Goal: Task Accomplishment & Management: Use online tool/utility

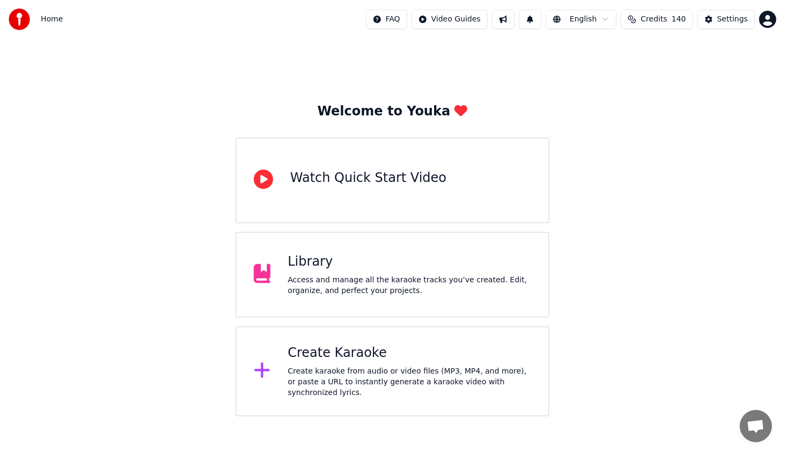
click at [391, 282] on div "Access and manage all the karaoke tracks you’ve created. Edit, organize, and pe…" at bounding box center [410, 285] width 244 height 21
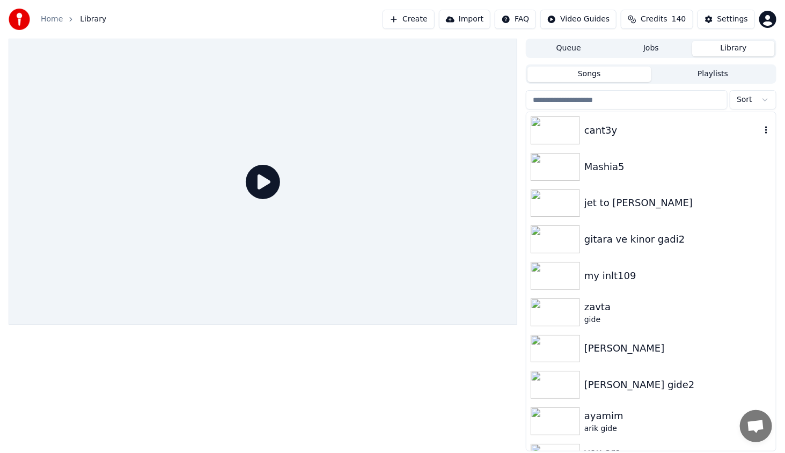
click at [570, 136] on img at bounding box center [555, 130] width 49 height 28
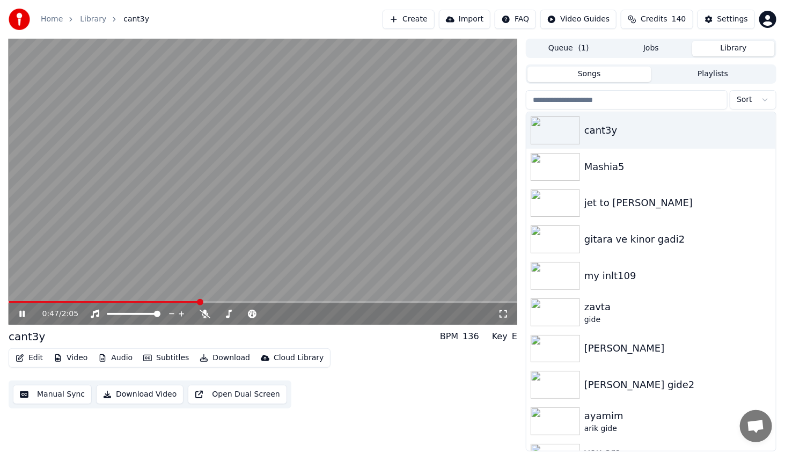
click at [209, 303] on span at bounding box center [263, 302] width 509 height 2
click at [277, 301] on span at bounding box center [263, 302] width 509 height 2
click at [107, 311] on span at bounding box center [110, 314] width 6 height 6
click at [336, 300] on video at bounding box center [263, 182] width 509 height 286
click at [337, 301] on video at bounding box center [263, 182] width 509 height 286
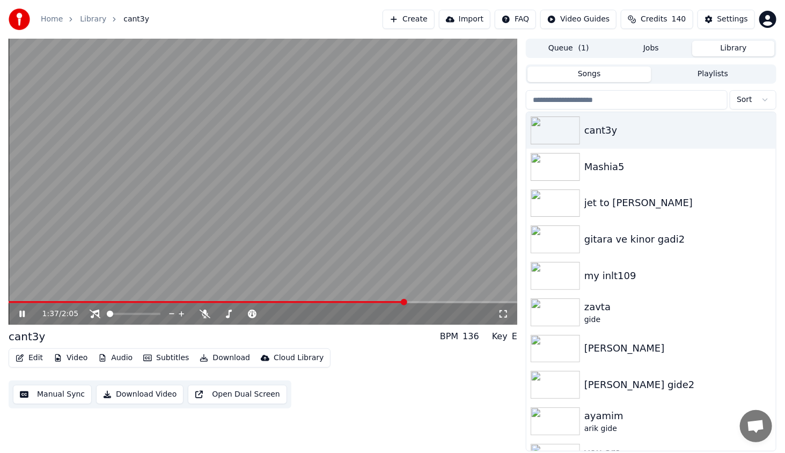
click at [339, 301] on span at bounding box center [207, 302] width 397 height 2
click at [20, 314] on icon at bounding box center [21, 314] width 5 height 6
click at [19, 311] on icon at bounding box center [22, 314] width 6 height 8
click at [28, 317] on icon at bounding box center [29, 314] width 25 height 9
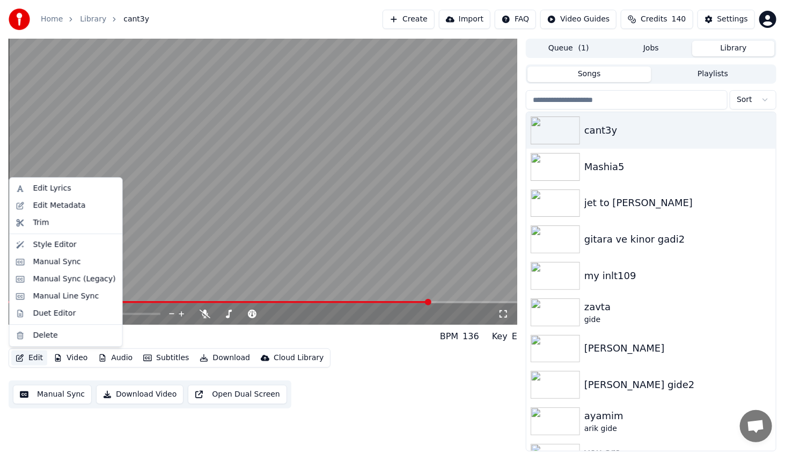
click at [37, 357] on button "Edit" at bounding box center [29, 357] width 36 height 15
click at [77, 281] on div "Manual Sync (Legacy)" at bounding box center [74, 279] width 83 height 11
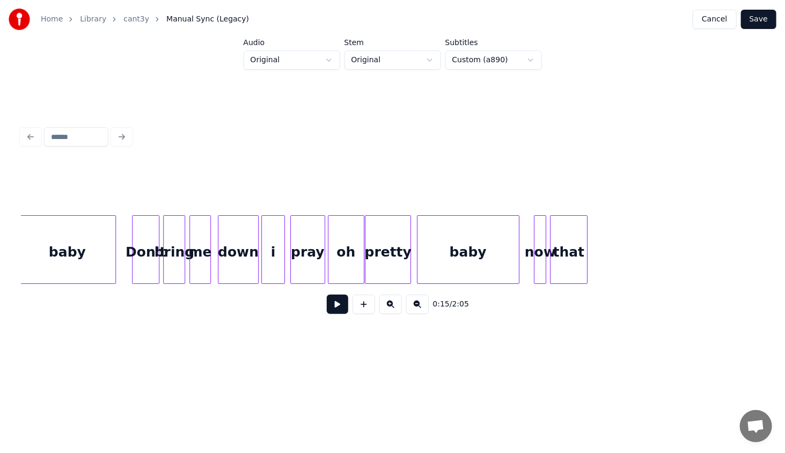
scroll to position [0, 5028]
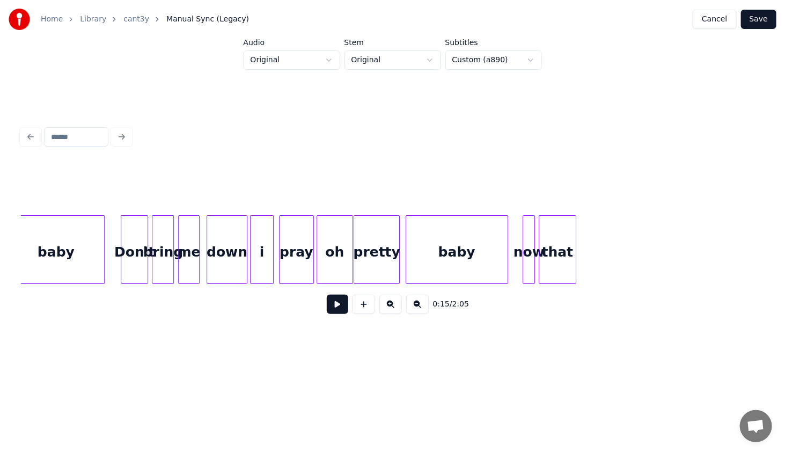
click at [458, 246] on div "baby" at bounding box center [456, 252] width 101 height 73
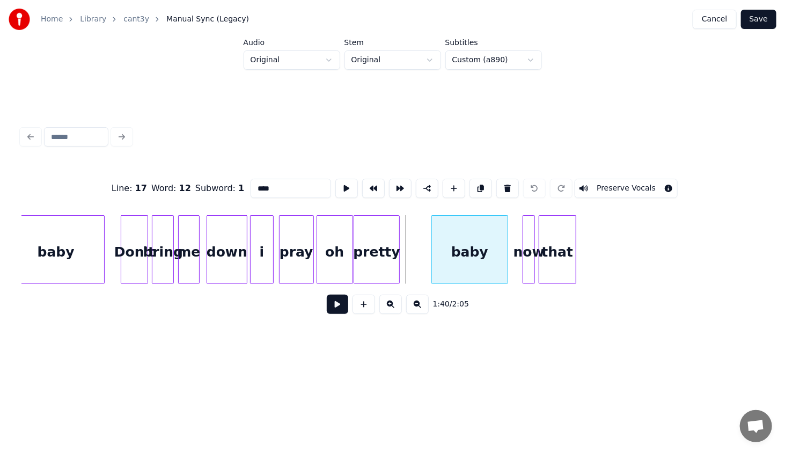
click at [434, 269] on div at bounding box center [433, 250] width 3 height 68
click at [126, 262] on div "Don't" at bounding box center [134, 252] width 26 height 73
type input "*****"
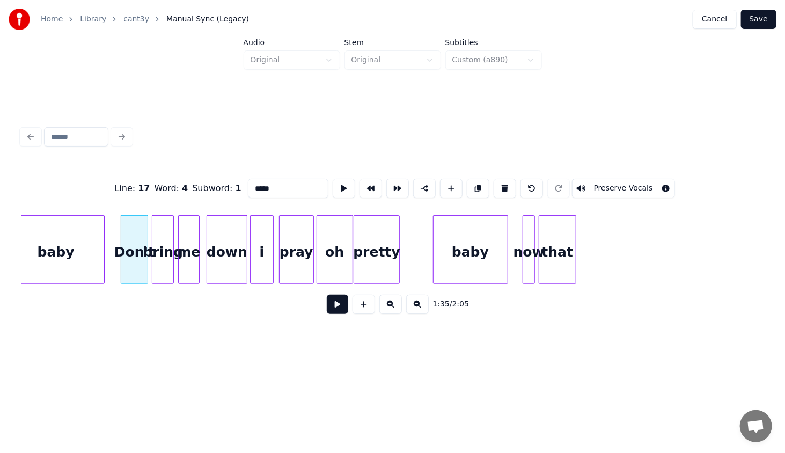
click at [338, 304] on button at bounding box center [337, 304] width 21 height 19
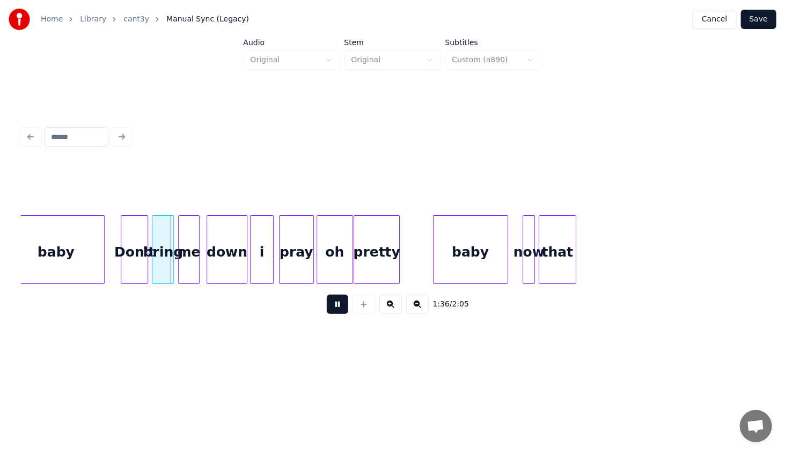
click at [338, 304] on button at bounding box center [337, 304] width 21 height 19
click at [141, 262] on div "Don't" at bounding box center [134, 252] width 26 height 73
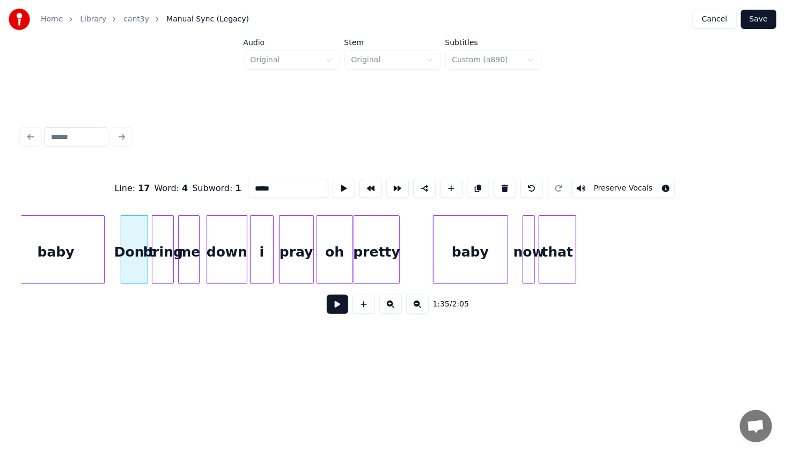
click at [329, 306] on button at bounding box center [337, 304] width 21 height 19
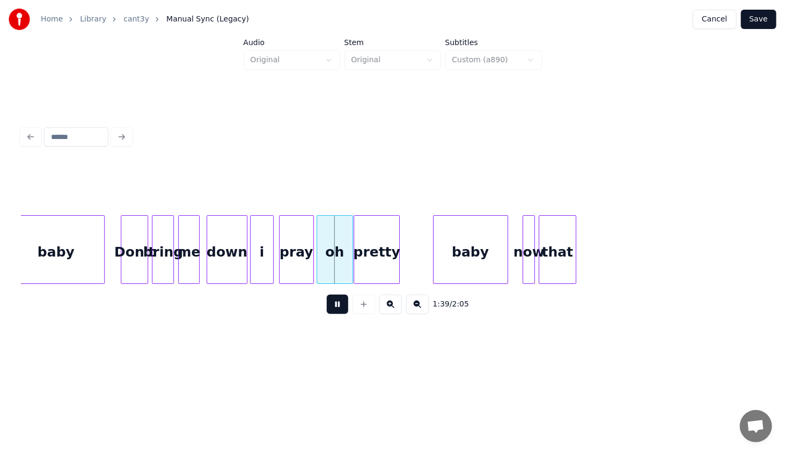
click at [329, 306] on button at bounding box center [337, 304] width 21 height 19
click at [336, 273] on div at bounding box center [337, 250] width 3 height 68
click at [329, 270] on div at bounding box center [329, 250] width 3 height 68
click at [757, 17] on button "Save" at bounding box center [758, 19] width 35 height 19
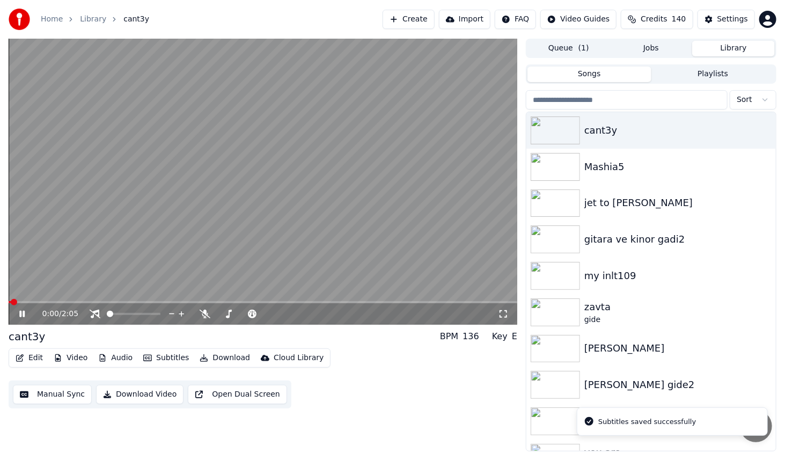
click at [288, 301] on span at bounding box center [263, 302] width 509 height 2
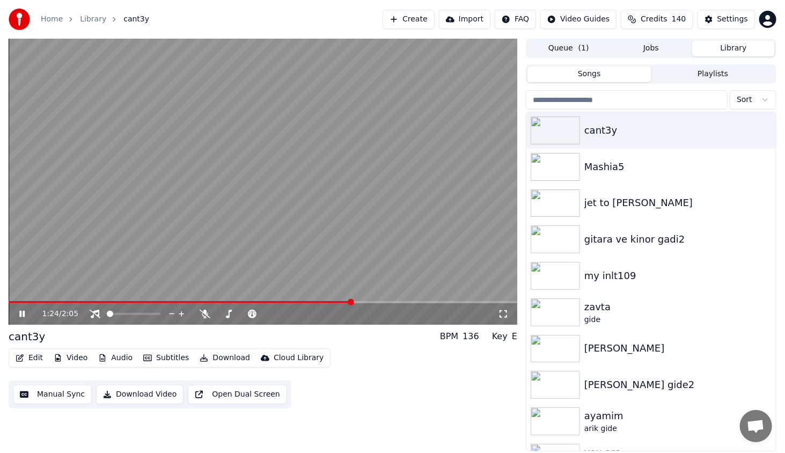
click at [19, 312] on icon at bounding box center [21, 314] width 5 height 6
